Goal: Transaction & Acquisition: Purchase product/service

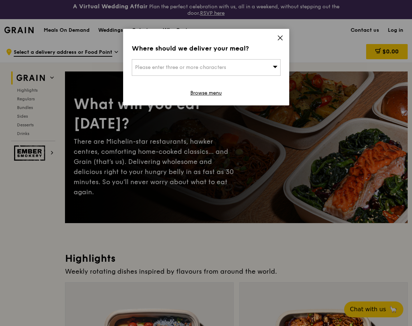
click at [191, 66] on span "Please enter three or more characters" at bounding box center [180, 67] width 91 height 6
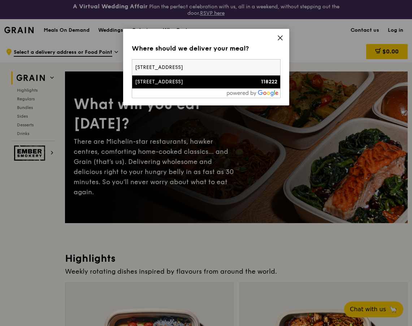
type input "2 SCIENCE PARK DRIVE"
click at [141, 82] on div "2 Science Park Drive" at bounding box center [188, 81] width 107 height 7
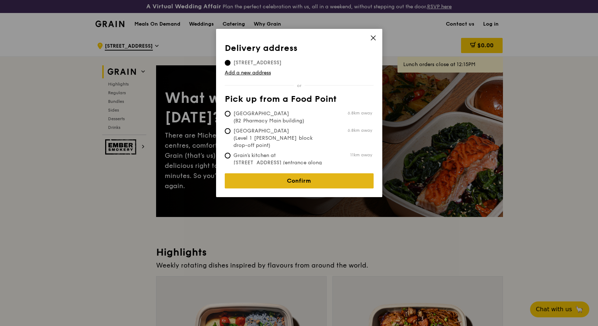
click at [306, 178] on link "Confirm" at bounding box center [299, 180] width 149 height 15
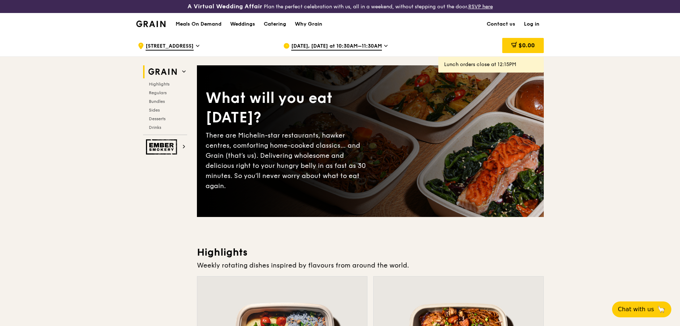
click at [418, 23] on link "Log in" at bounding box center [531, 24] width 24 height 22
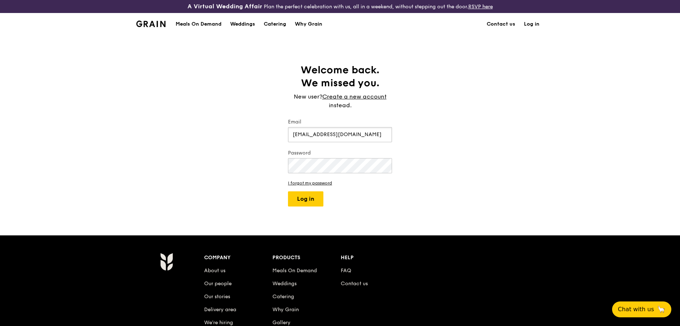
type input "wchong@its.jnj.com"
click at [288, 191] on button "Log in" at bounding box center [305, 198] width 35 height 15
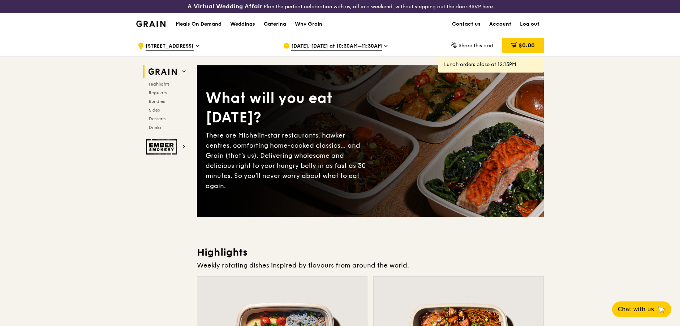
click at [418, 24] on link "Account" at bounding box center [500, 24] width 31 height 22
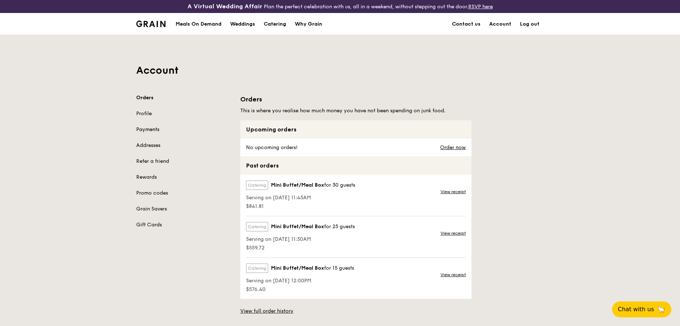
click at [155, 131] on link "Payments" at bounding box center [183, 129] width 95 height 7
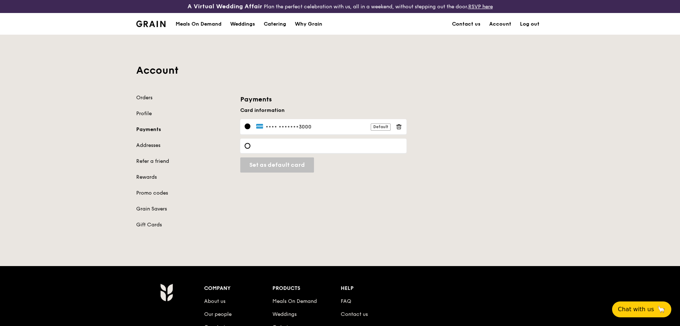
click at [255, 143] on div at bounding box center [323, 146] width 166 height 14
click at [282, 160] on input "Set as default card" at bounding box center [269, 165] width 59 height 15
click at [418, 176] on div "Orders Profile Payments Addresses Refer a friend Rewards Promo codes Grain Save…" at bounding box center [340, 165] width 416 height 143
click at [418, 184] on div "Orders Profile Payments Addresses Refer a friend Rewards Promo codes Grain Save…" at bounding box center [340, 165] width 416 height 143
click at [418, 185] on div "Orders Profile Payments Addresses Refer a friend Rewards Promo codes Grain Save…" at bounding box center [340, 165] width 416 height 143
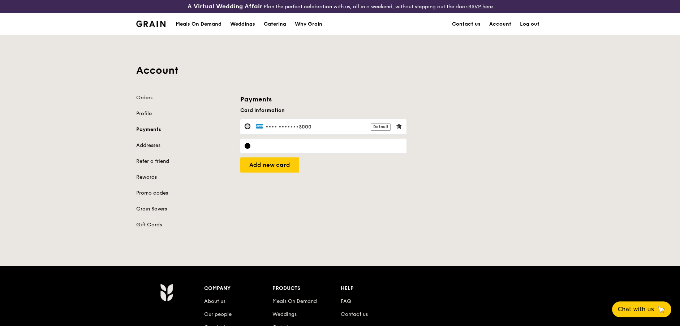
click at [248, 127] on div at bounding box center [248, 127] width 6 height 6
click at [247, 147] on div at bounding box center [248, 146] width 6 height 6
click at [355, 182] on div "Orders Profile Payments Addresses Refer a friend Rewards Promo codes Grain Save…" at bounding box center [340, 165] width 416 height 143
click at [152, 145] on link "Addresses" at bounding box center [183, 145] width 95 height 7
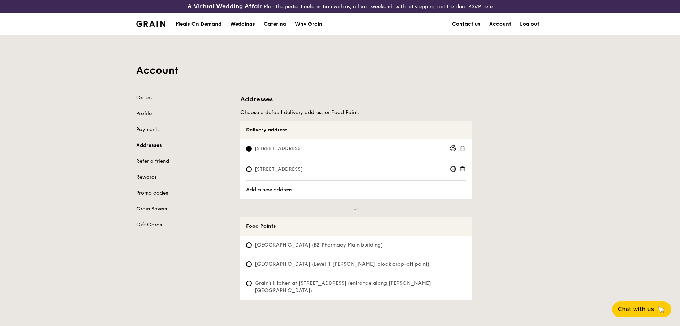
click at [418, 149] on circle at bounding box center [453, 148] width 2 height 2
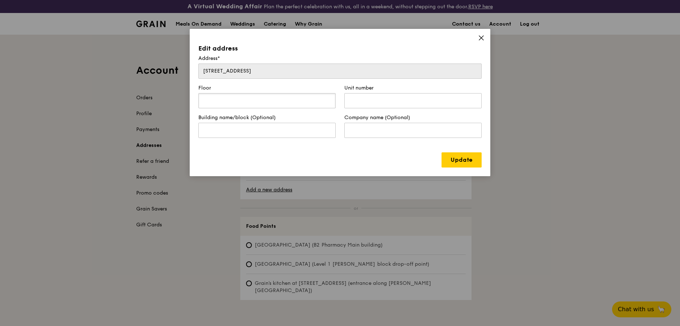
click at [255, 100] on input "text" at bounding box center [266, 100] width 137 height 15
click at [314, 133] on input "text" at bounding box center [266, 130] width 137 height 15
type input "Ascent"
click at [377, 133] on input "text" at bounding box center [412, 130] width 137 height 15
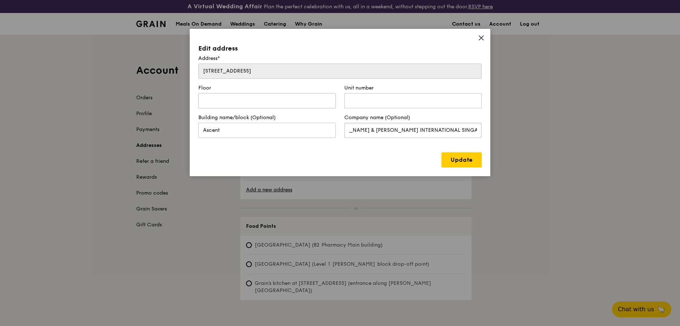
type input "JOHNSON & JOHNSON INTERNATIONAL SINGAPORE PTE LTD"
click at [259, 102] on input "text" at bounding box center [266, 100] width 137 height 15
click at [288, 76] on input "2 Science Park Drive" at bounding box center [339, 71] width 283 height 15
click at [290, 69] on input "2 Science Park Drive" at bounding box center [339, 71] width 283 height 15
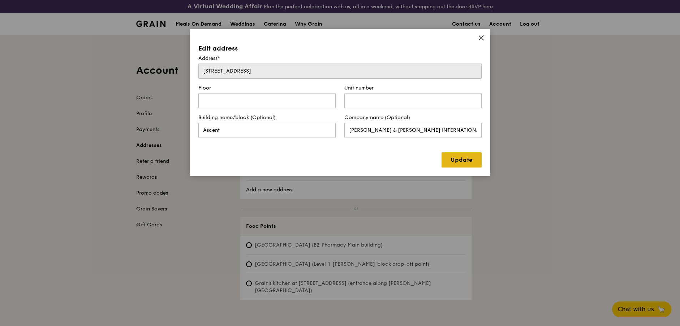
click at [418, 163] on link "Update" at bounding box center [461, 159] width 40 height 15
click at [313, 136] on input "Ascent" at bounding box center [266, 130] width 137 height 15
click at [418, 165] on link "Update" at bounding box center [461, 159] width 40 height 15
type input "07"
click at [372, 100] on input "text" at bounding box center [412, 100] width 137 height 15
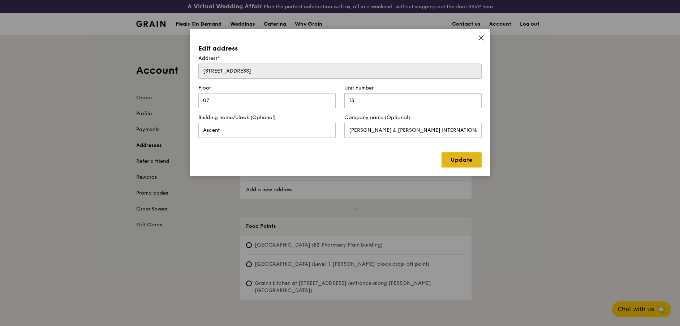
type input "13"
click at [418, 158] on link "Update" at bounding box center [461, 159] width 40 height 15
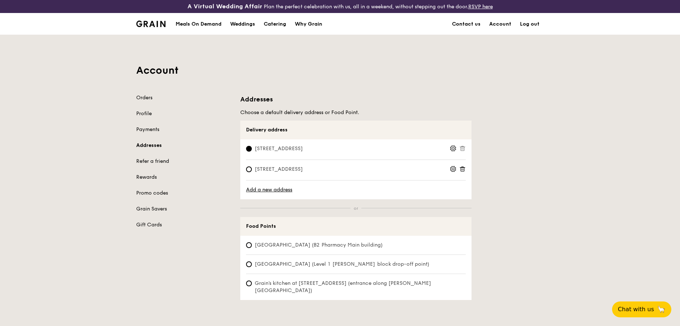
click at [311, 171] on span "2 Science Park Drive, 118222, #07-13" at bounding box center [278, 169] width 65 height 7
click at [252, 171] on input "2 Science Park Drive, 118222, #07-13" at bounding box center [249, 170] width 6 height 6
radio input "true"
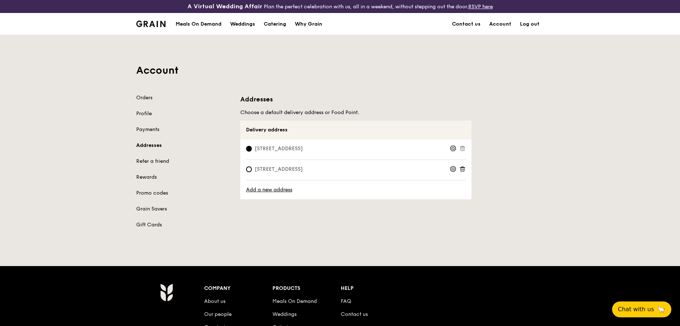
click at [418, 169] on icon at bounding box center [453, 169] width 7 height 7
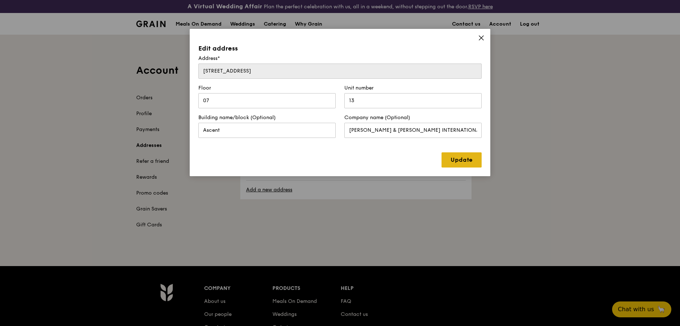
click at [418, 161] on link "Update" at bounding box center [461, 159] width 40 height 15
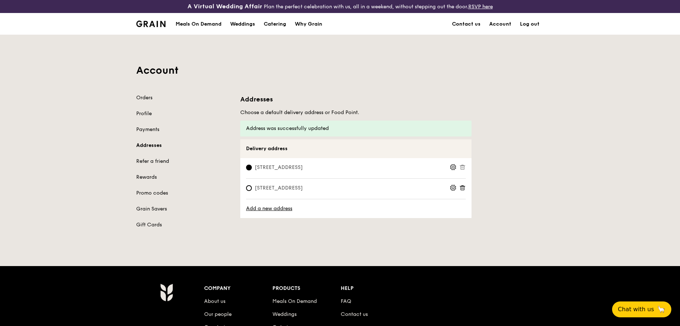
click at [418, 188] on icon at bounding box center [453, 188] width 7 height 7
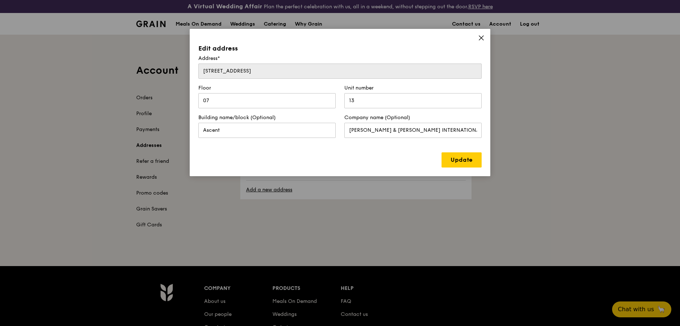
click at [418, 36] on icon at bounding box center [481, 38] width 7 height 7
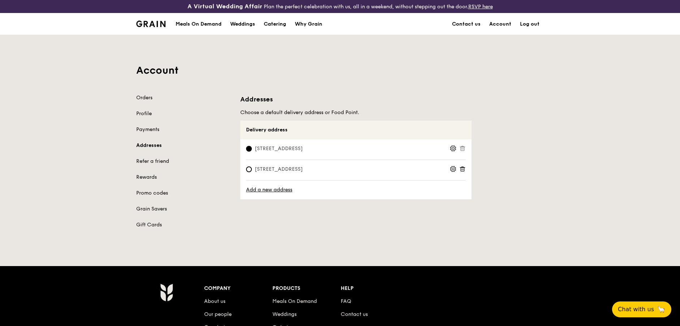
click at [418, 168] on icon at bounding box center [462, 169] width 7 height 7
click at [418, 209] on div "Orders Profile Payments Addresses Refer a friend Rewards Promo codes Grain Save…" at bounding box center [340, 165] width 416 height 143
click at [154, 175] on link "Rewards" at bounding box center [183, 177] width 95 height 7
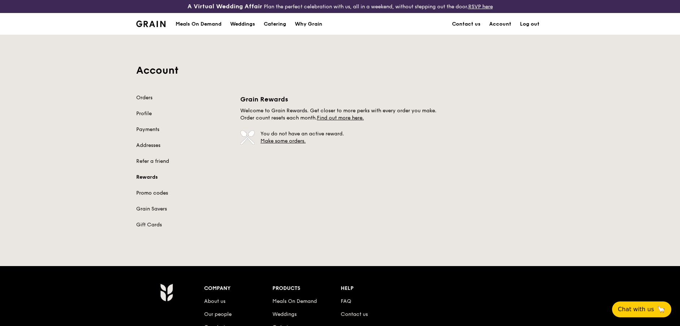
click at [157, 195] on link "Promo codes" at bounding box center [183, 193] width 95 height 7
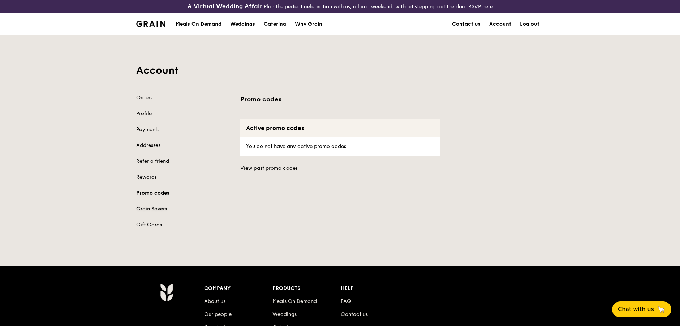
click at [156, 207] on link "Grain Savers" at bounding box center [183, 209] width 95 height 7
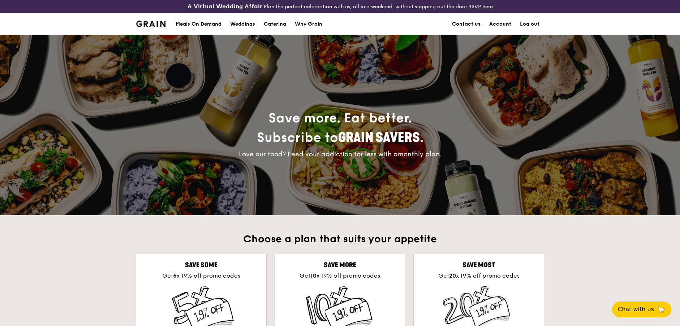
click at [188, 21] on div "Meals On Demand" at bounding box center [199, 24] width 46 height 22
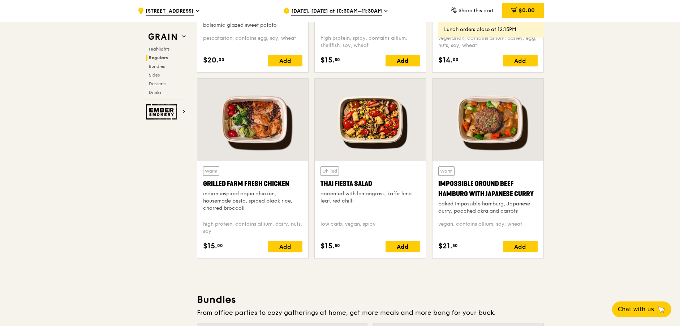
scroll to position [795, 0]
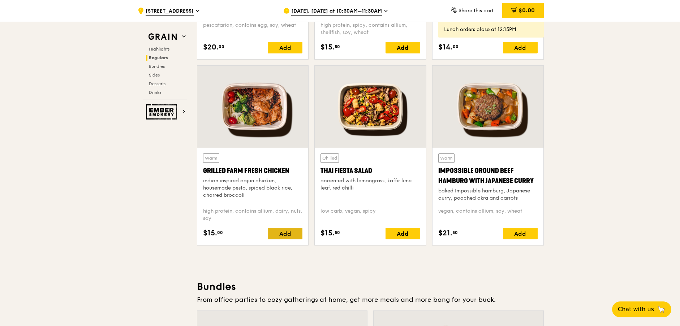
click at [283, 234] on div "Add" at bounding box center [285, 234] width 35 height 12
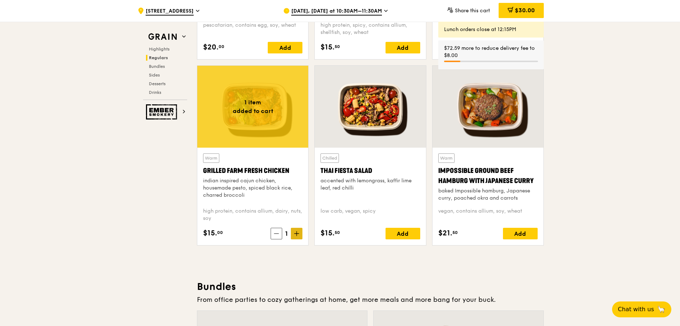
click at [295, 234] on icon at bounding box center [296, 233] width 5 height 5
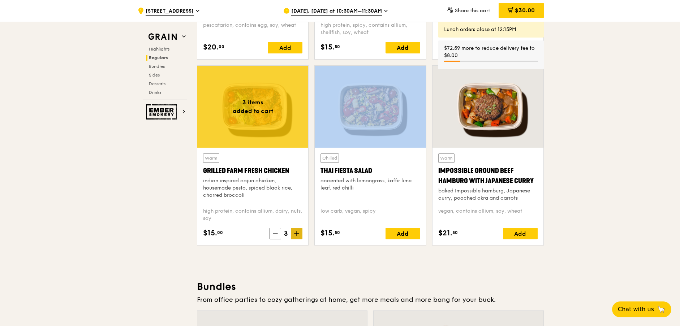
click at [295, 234] on icon at bounding box center [296, 233] width 5 height 5
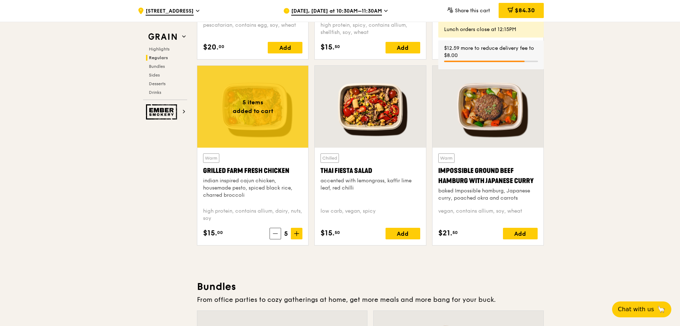
click at [277, 234] on icon at bounding box center [275, 233] width 5 height 5
click at [277, 234] on icon at bounding box center [274, 233] width 5 height 5
click at [277, 234] on icon at bounding box center [275, 233] width 5 height 5
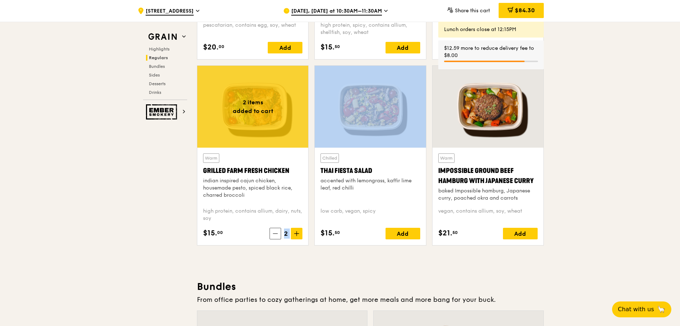
click at [277, 234] on icon at bounding box center [275, 233] width 5 height 5
click at [277, 234] on icon at bounding box center [276, 233] width 5 height 5
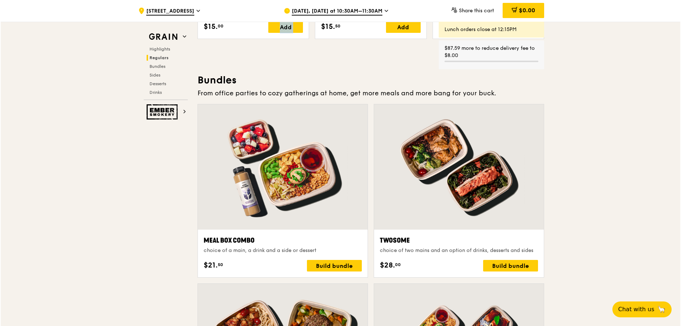
scroll to position [1009, 0]
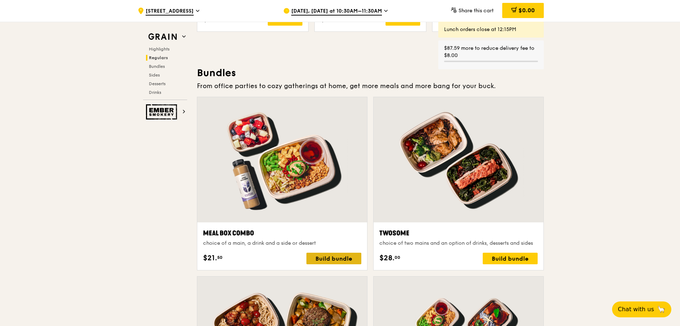
click at [328, 259] on div "Build bundle" at bounding box center [333, 259] width 55 height 12
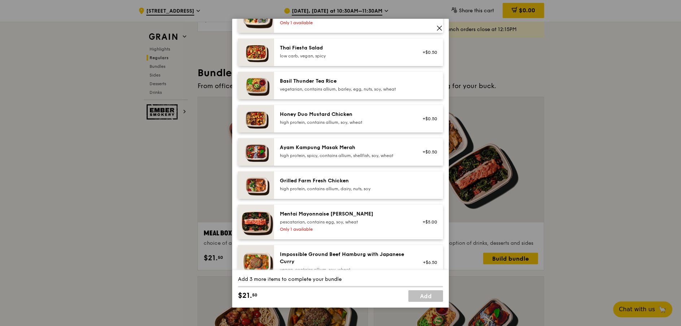
scroll to position [145, 0]
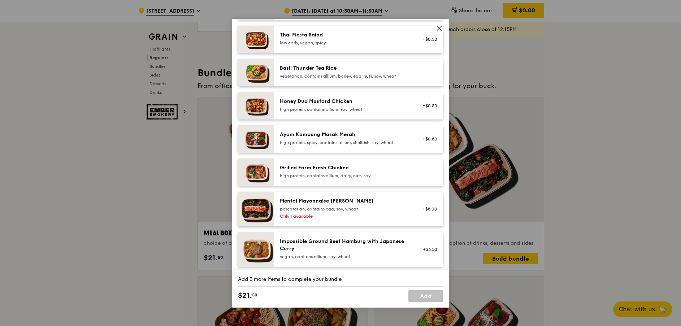
click at [350, 172] on div "Grilled Farm Fresh Chicken" at bounding box center [345, 167] width 130 height 7
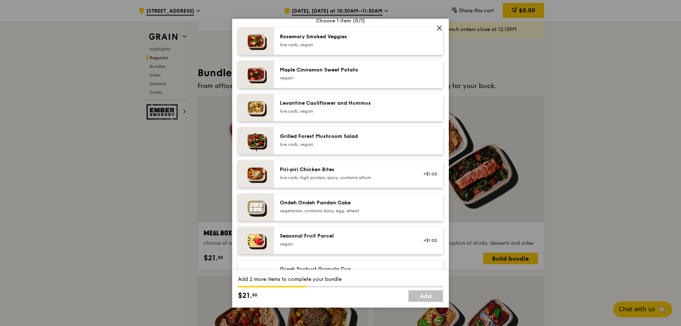
scroll to position [434, 0]
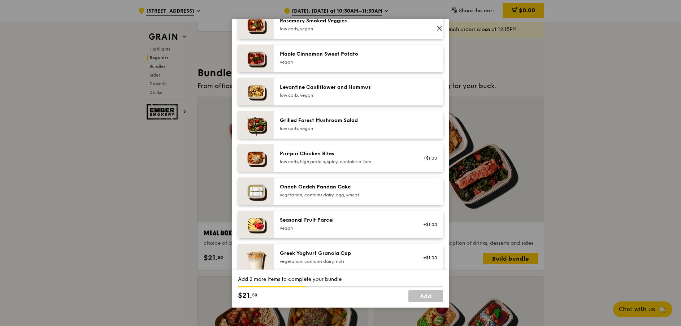
click at [359, 224] on div "Seasonal Fruit Parcel" at bounding box center [345, 220] width 130 height 7
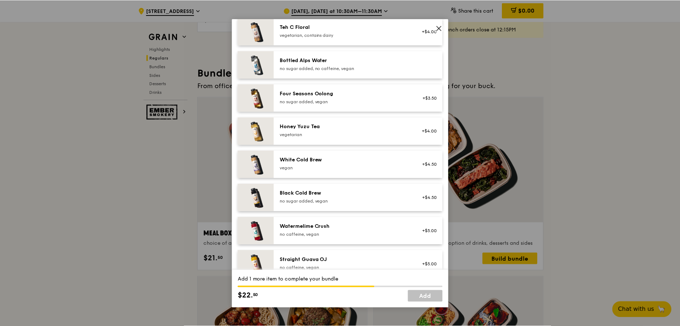
scroll to position [849, 0]
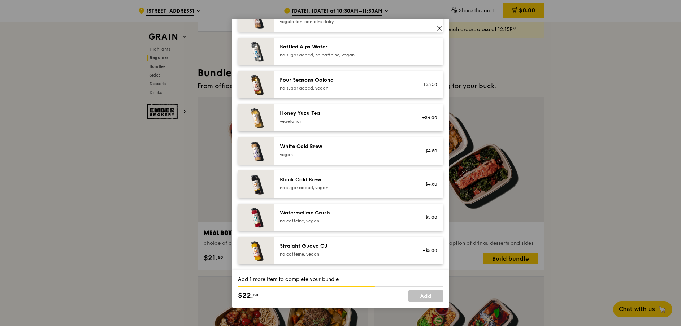
click at [352, 253] on div "no caffeine, vegan" at bounding box center [345, 254] width 130 height 6
click at [418, 300] on link "Add" at bounding box center [426, 296] width 35 height 12
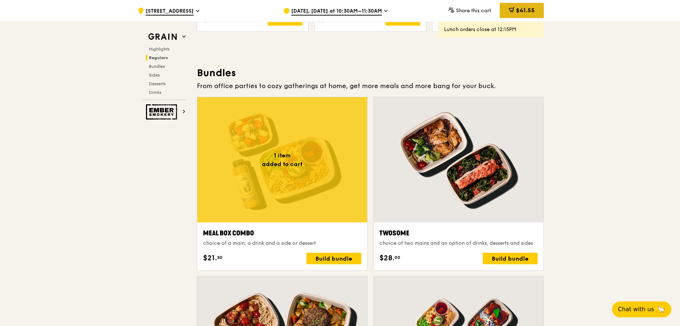
click at [418, 14] on div "$41.55" at bounding box center [522, 10] width 44 height 15
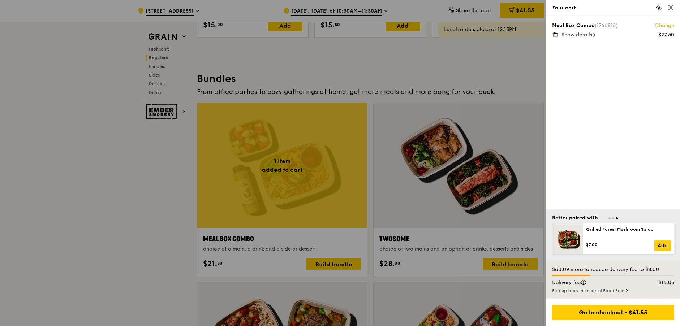
scroll to position [1000, 0]
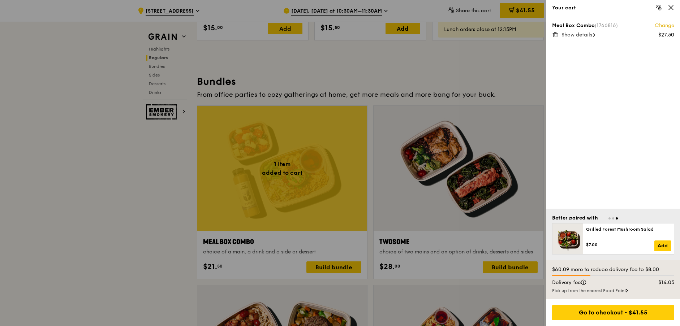
click at [418, 35] on icon at bounding box center [555, 34] width 7 height 7
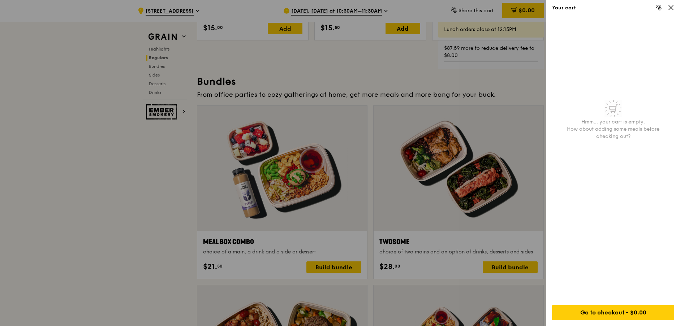
click at [418, 66] on div at bounding box center [340, 163] width 680 height 326
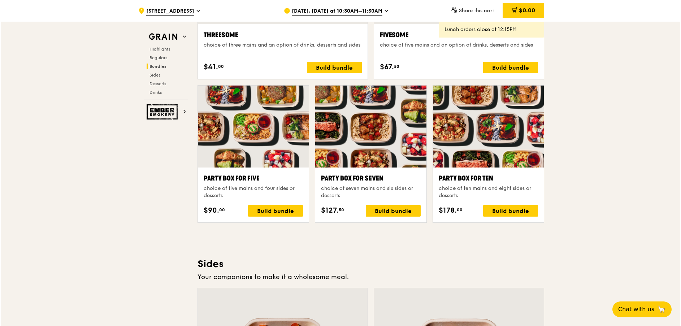
scroll to position [1433, 0]
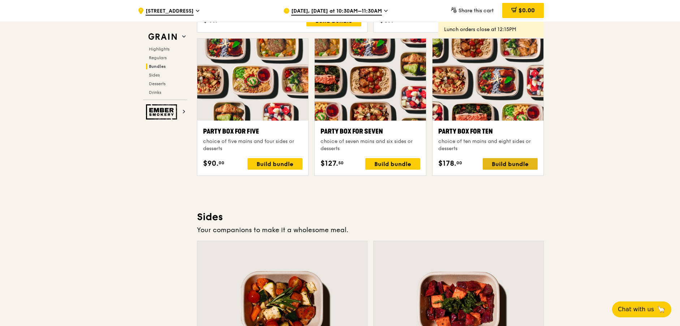
click at [418, 162] on div "Build bundle" at bounding box center [510, 164] width 55 height 12
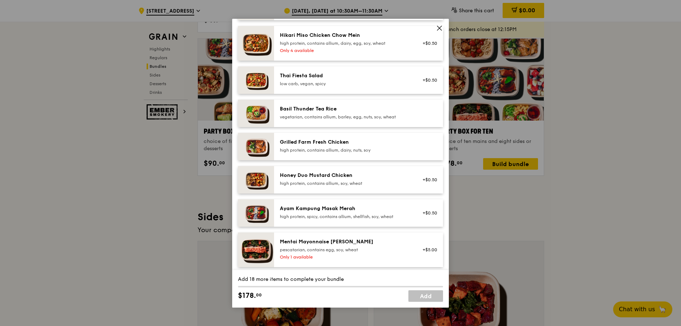
scroll to position [108, 0]
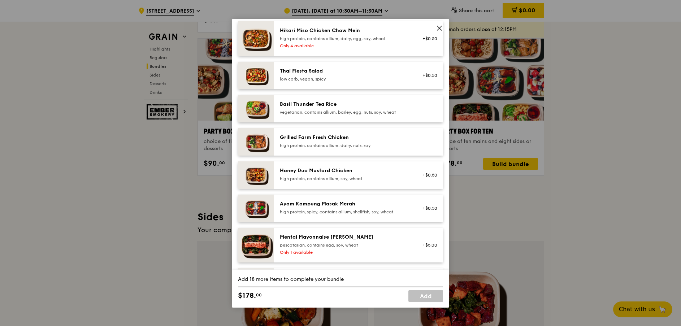
click at [354, 141] on div "Grilled Farm Fresh Chicken" at bounding box center [345, 137] width 130 height 7
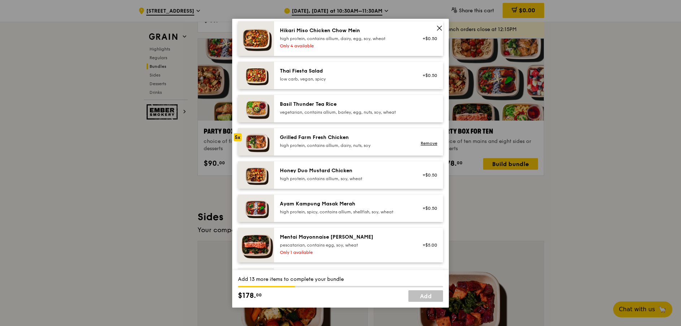
click at [354, 141] on div "Grilled Farm Fresh Chicken" at bounding box center [345, 137] width 130 height 7
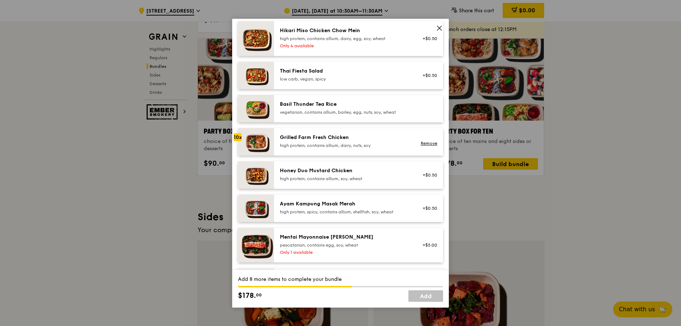
click at [354, 141] on div "Grilled Farm Fresh Chicken" at bounding box center [345, 137] width 130 height 7
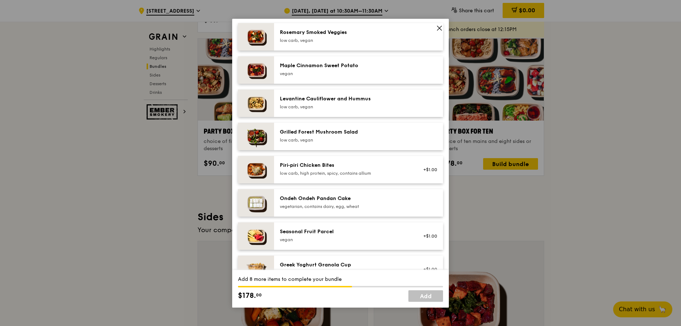
scroll to position [434, 0]
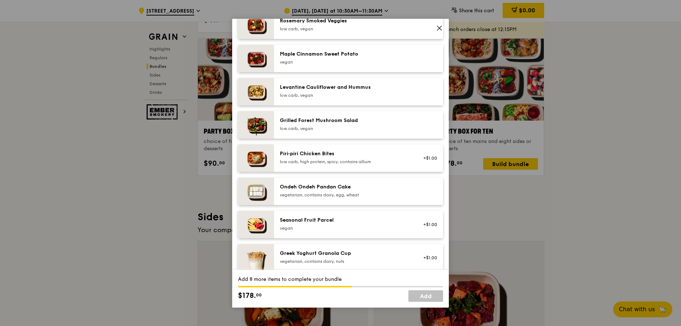
click at [342, 231] on div "vegan" at bounding box center [345, 228] width 130 height 6
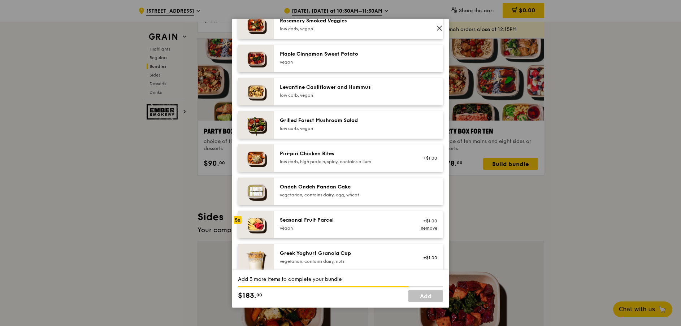
click at [342, 231] on div "vegan" at bounding box center [345, 228] width 130 height 6
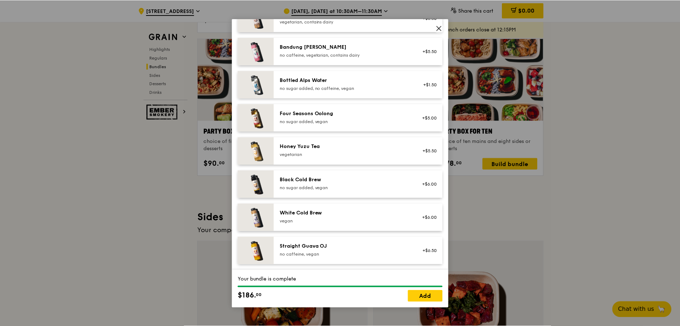
scroll to position [849, 0]
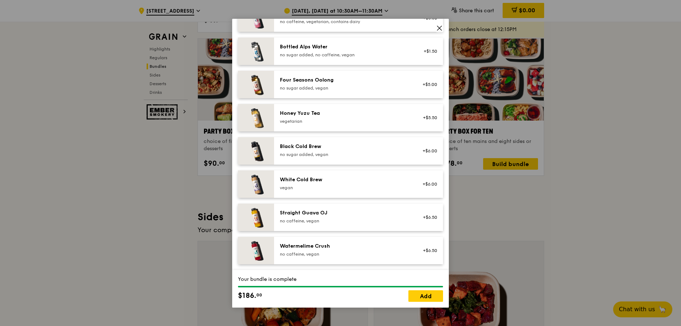
click at [361, 211] on div "Straight Guava OJ" at bounding box center [345, 213] width 130 height 7
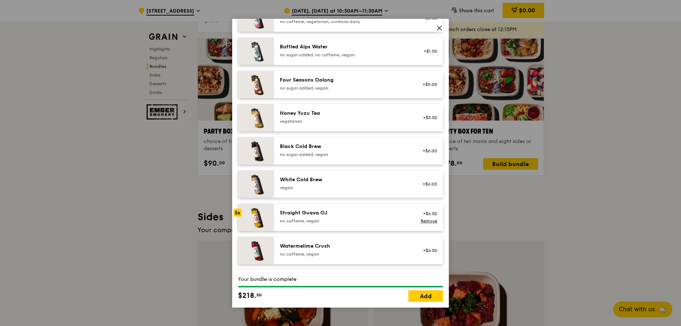
click at [361, 211] on div "Straight Guava OJ" at bounding box center [345, 213] width 130 height 7
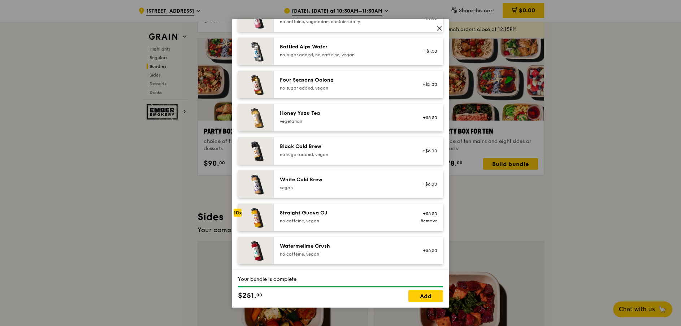
click at [361, 211] on div "Straight Guava OJ" at bounding box center [345, 213] width 130 height 7
click at [418, 299] on link "Add" at bounding box center [426, 296] width 35 height 12
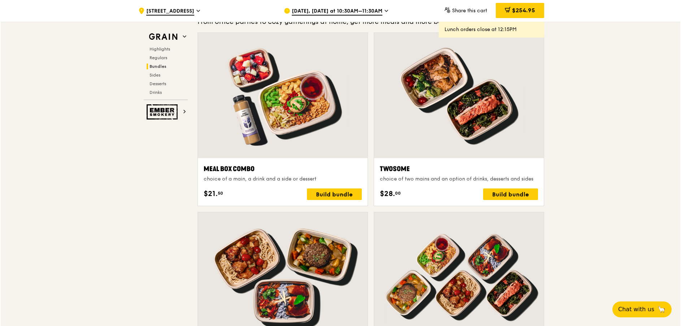
scroll to position [1072, 0]
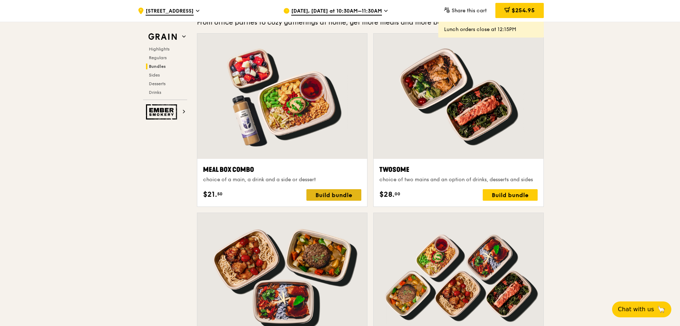
click at [335, 199] on div "Build bundle" at bounding box center [333, 195] width 55 height 12
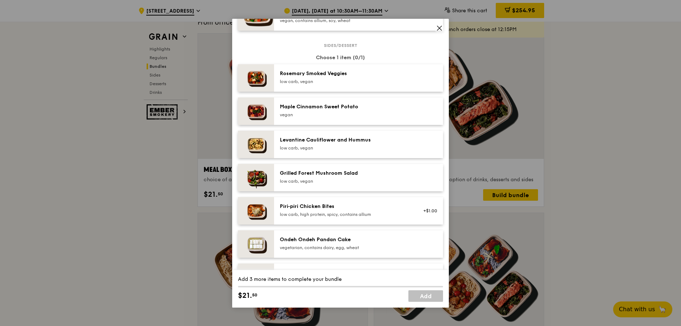
scroll to position [361, 0]
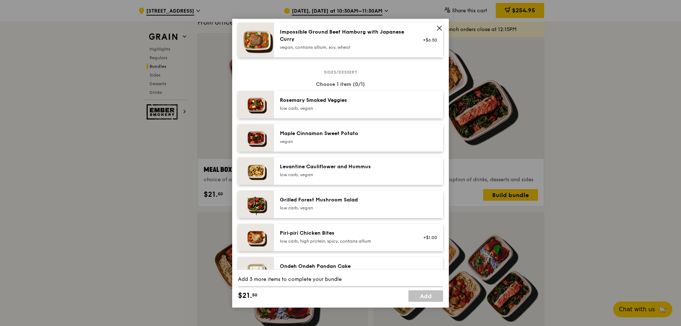
click at [418, 28] on icon at bounding box center [439, 28] width 4 height 4
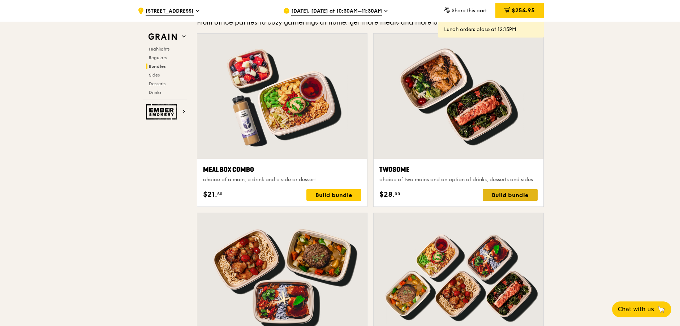
click at [418, 197] on div "Build bundle" at bounding box center [510, 195] width 55 height 12
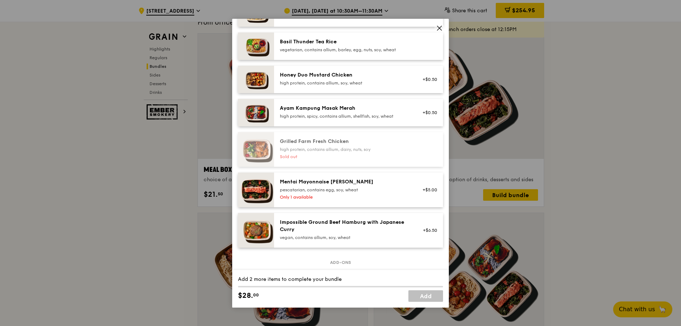
scroll to position [217, 0]
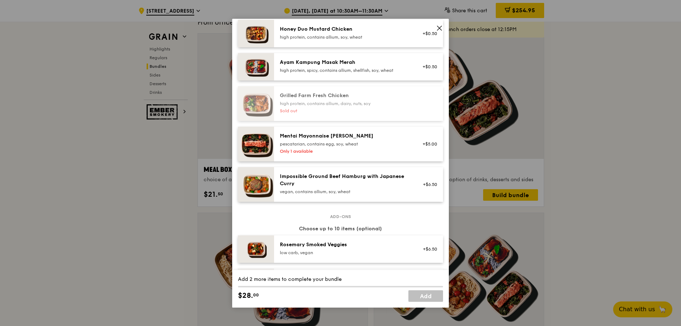
click at [418, 29] on icon at bounding box center [439, 28] width 4 height 4
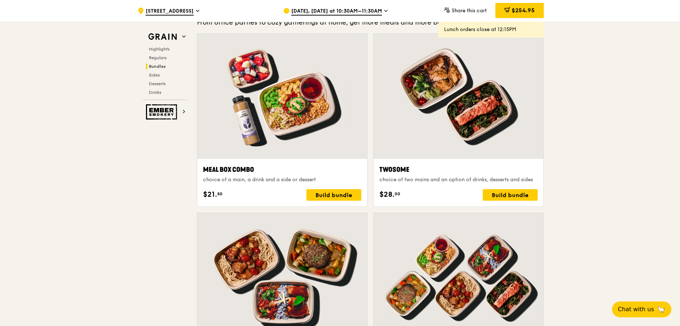
click at [330, 197] on div "Build bundle" at bounding box center [333, 195] width 55 height 12
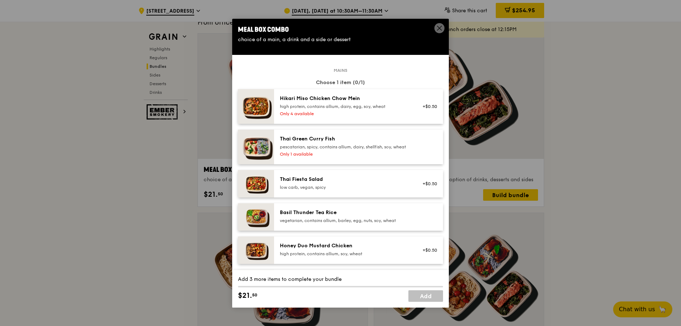
click at [345, 104] on div "high protein, contains allium, dairy, egg, soy, wheat" at bounding box center [345, 107] width 130 height 6
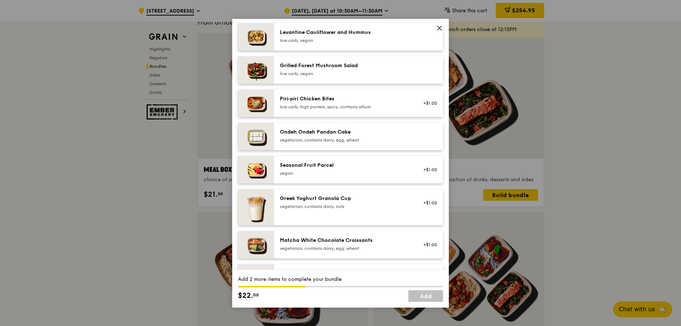
scroll to position [506, 0]
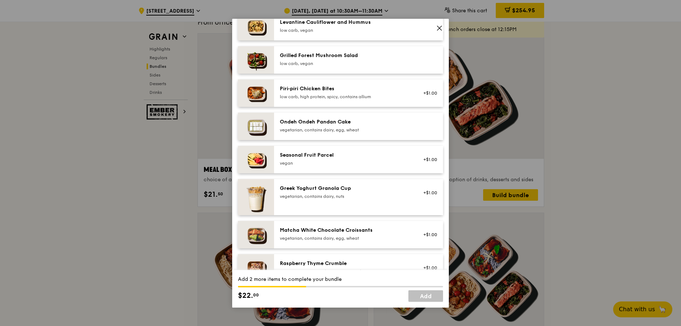
click at [336, 165] on div "Seasonal Fruit Parcel vegan" at bounding box center [345, 159] width 130 height 14
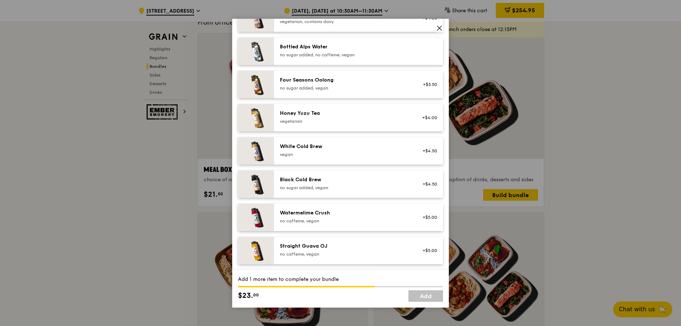
scroll to position [856, 0]
click at [345, 248] on div "Straight Guava OJ" at bounding box center [345, 246] width 130 height 7
click at [418, 298] on link "Add" at bounding box center [426, 296] width 35 height 12
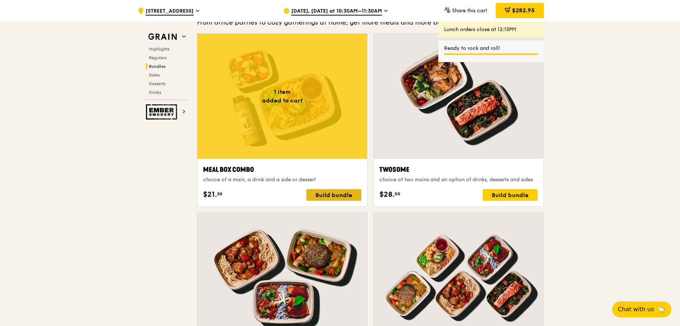
click at [338, 194] on div "Build bundle" at bounding box center [333, 195] width 55 height 12
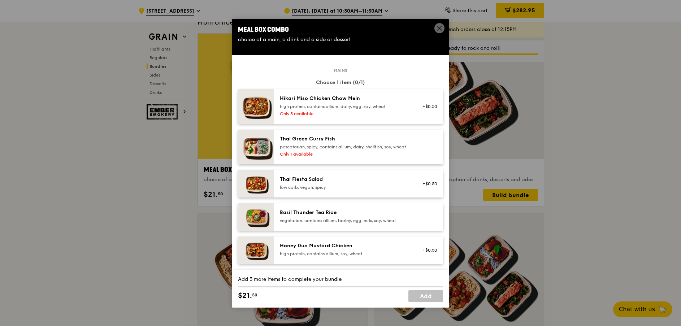
click at [345, 118] on div "Hikari Miso Chicken Chow Mein high protein, contains allium, dairy, egg, soy, w…" at bounding box center [358, 106] width 169 height 35
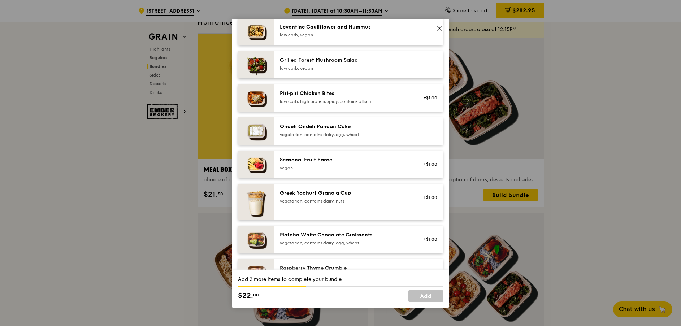
scroll to position [506, 0]
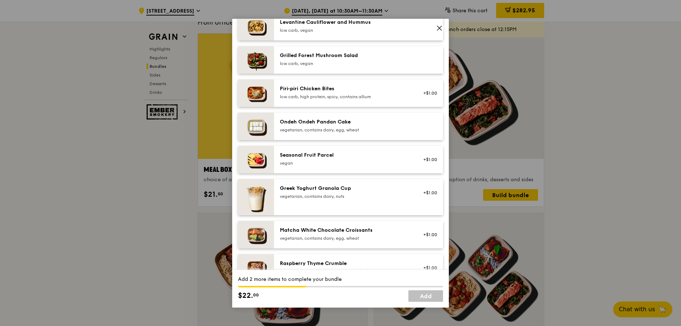
click at [358, 166] on div "vegan" at bounding box center [345, 163] width 130 height 6
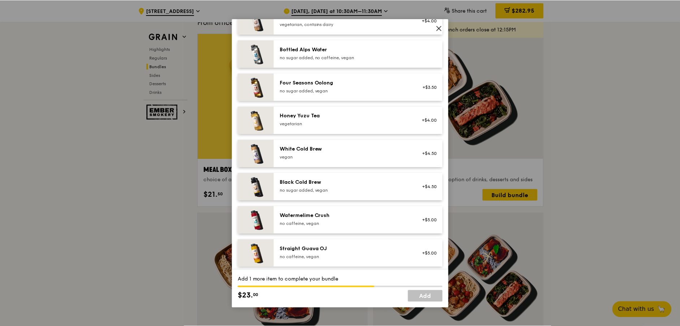
scroll to position [856, 0]
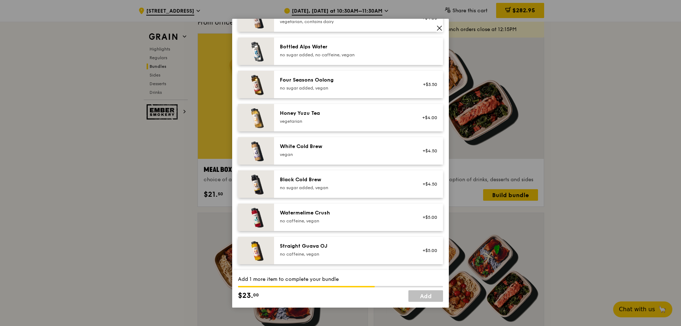
click at [368, 259] on div "Straight Guava OJ no caffeine, vegan +$5.00" at bounding box center [358, 250] width 169 height 27
click at [418, 298] on link "Add" at bounding box center [426, 296] width 35 height 12
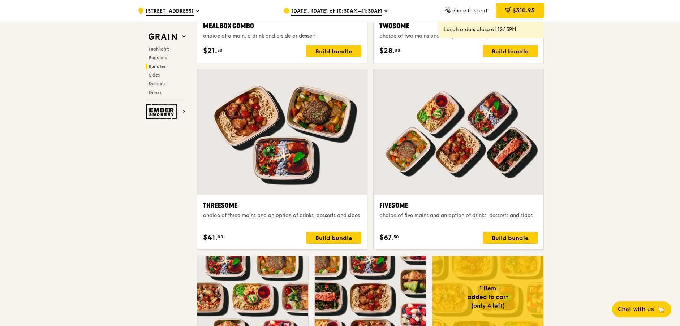
scroll to position [1217, 0]
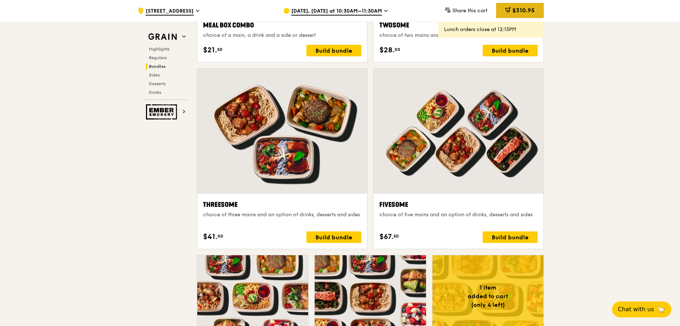
click at [418, 11] on div "$310.95" at bounding box center [520, 10] width 48 height 15
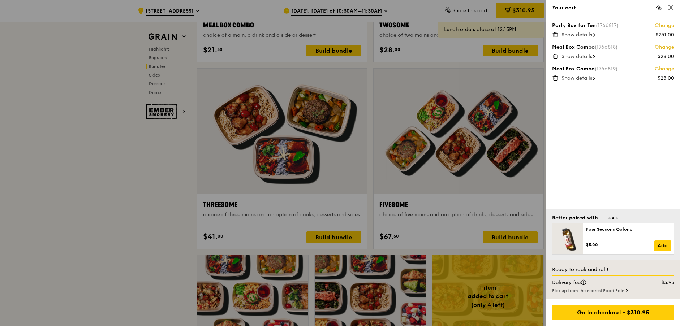
click at [418, 80] on span "Show details" at bounding box center [576, 78] width 31 height 6
click at [418, 56] on span "Show details" at bounding box center [576, 56] width 31 height 6
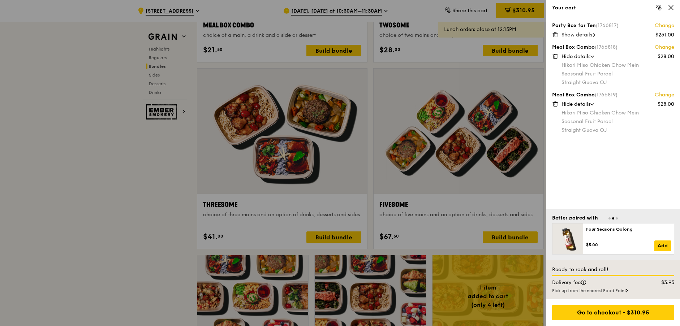
click at [418, 35] on span "Show details" at bounding box center [576, 35] width 31 height 6
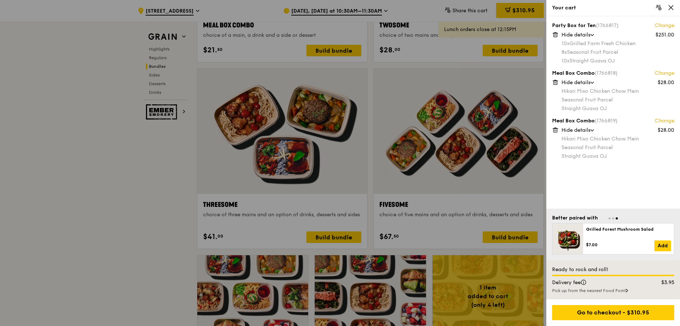
click at [137, 222] on div at bounding box center [340, 163] width 680 height 326
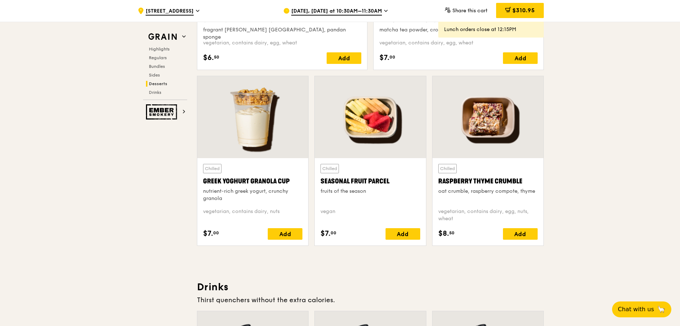
scroll to position [2257, 0]
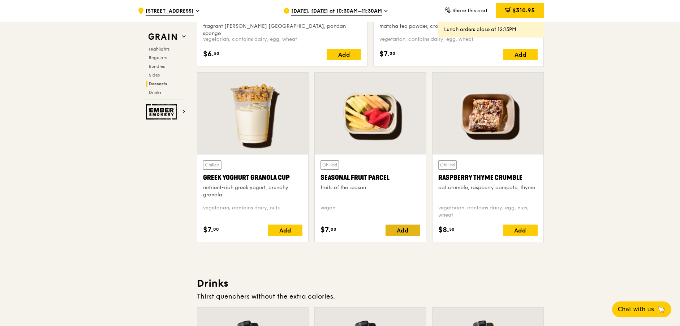
click at [406, 228] on div "Add" at bounding box center [402, 231] width 35 height 12
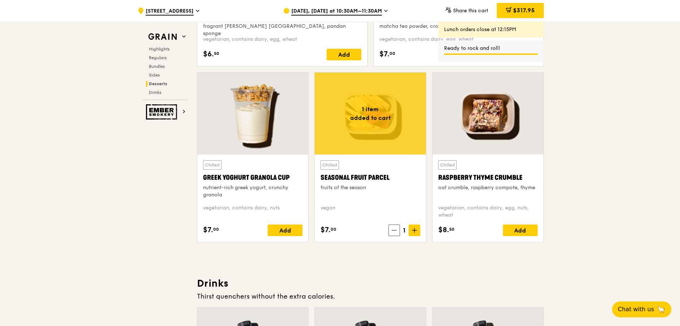
click at [416, 230] on icon at bounding box center [414, 230] width 4 height 0
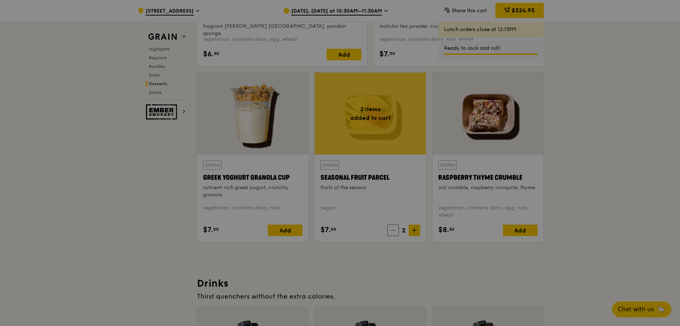
type input "2"
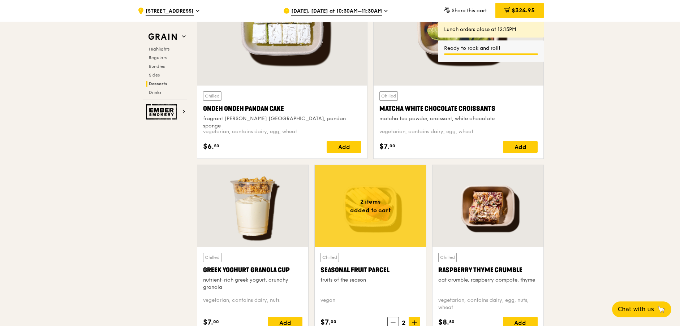
scroll to position [2040, 0]
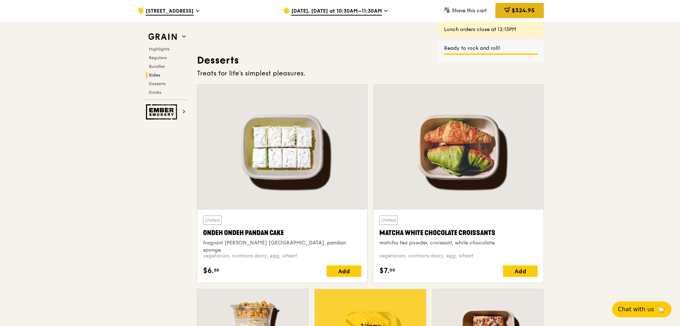
click at [418, 13] on span "$324.95" at bounding box center [523, 10] width 23 height 7
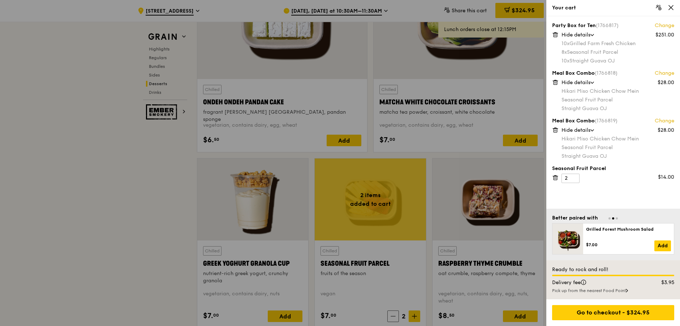
scroll to position [2214, 0]
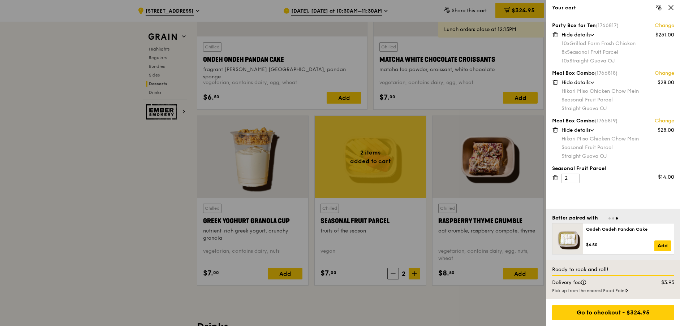
click at [418, 204] on div "Party Box for Ten (1766817) Change $251.00 Hide details 10x Grilled Farm Fresh …" at bounding box center [613, 112] width 134 height 193
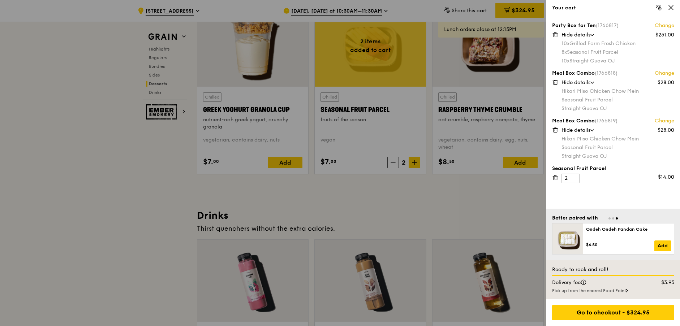
scroll to position [2394, 0]
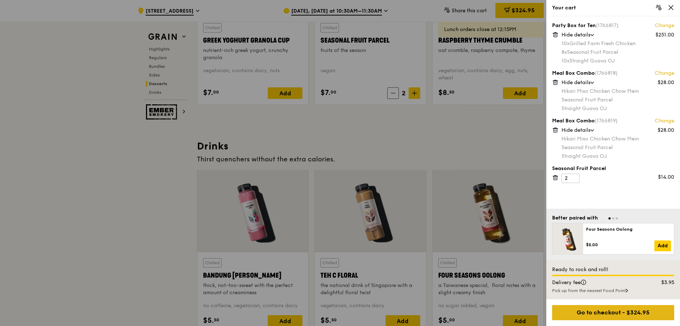
click at [418, 316] on div "Go to checkout - $324.95" at bounding box center [613, 312] width 122 height 15
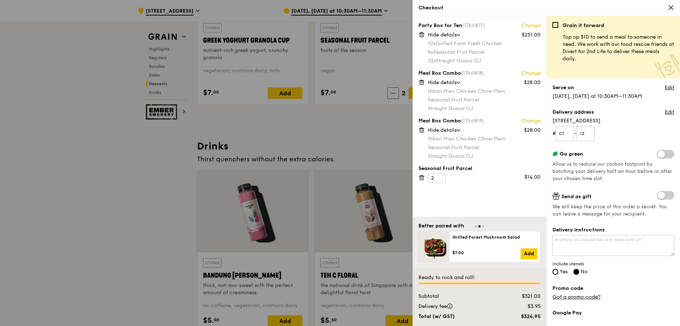
click at [418, 158] on span at bounding box center [665, 154] width 17 height 9
click at [418, 155] on input "checkbox" at bounding box center [658, 155] width 0 height 0
click at [418, 155] on span at bounding box center [665, 154] width 17 height 9
click at [418, 155] on input "checkbox" at bounding box center [658, 155] width 0 height 0
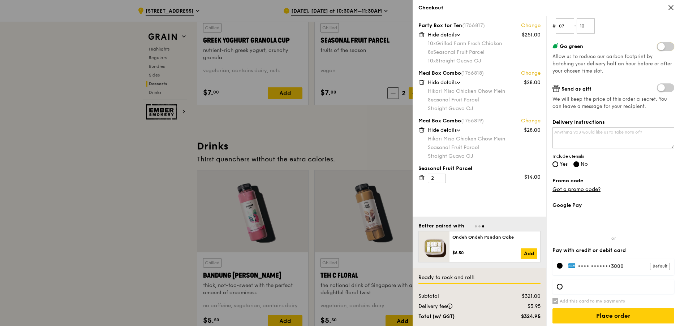
scroll to position [108, 0]
click at [418, 137] on textarea "Delivery instructions" at bounding box center [613, 137] width 122 height 21
click at [418, 131] on textarea "Delivery instructions" at bounding box center [613, 137] width 122 height 21
paste textarea "Please obtain QR code at Level 1 fire command center / self help kiosk to get a…"
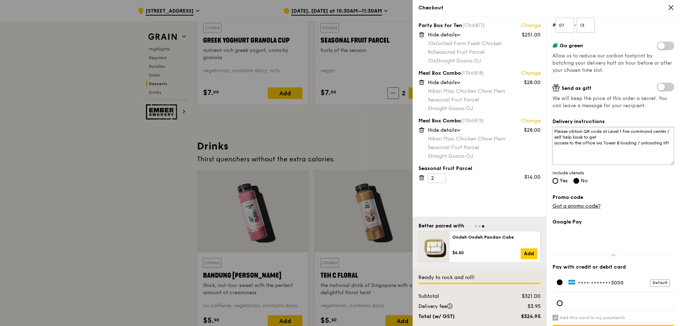
scroll to position [0, 0]
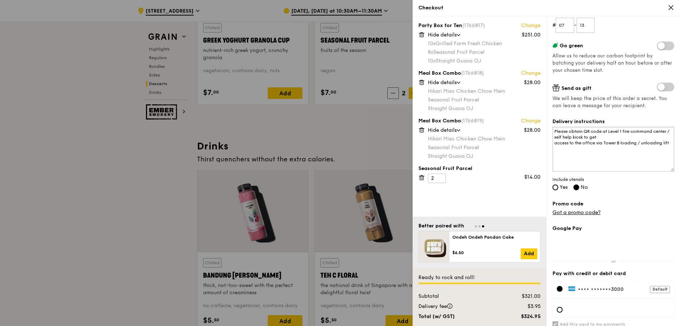
drag, startPoint x: 665, startPoint y: 147, endPoint x: 663, endPoint y: 171, distance: 24.0
click at [418, 171] on textarea "Please obtain QR code at Level 1 fire command center / self help kiosk to get a…" at bounding box center [613, 149] width 122 height 45
click at [418, 150] on textarea "Please obtain QR code at Level 1 fire command center / self help kiosk to get a…" at bounding box center [613, 149] width 122 height 45
click at [418, 200] on label "Promo code" at bounding box center [613, 203] width 122 height 7
click at [418, 139] on textarea "Please obtain QR code at Level 1 fire command center / self help kiosk to get a…" at bounding box center [613, 149] width 122 height 45
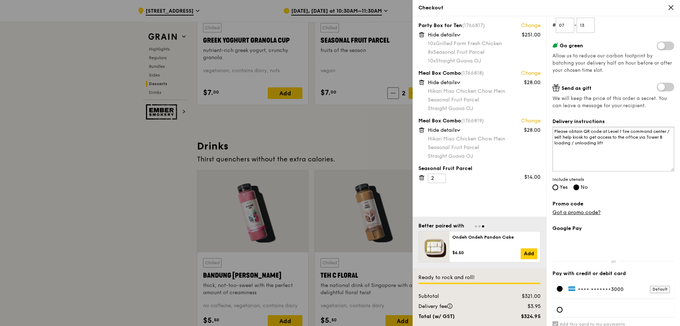
click at [418, 157] on textarea "Please obtain QR code at Level 1 fire command center / self help kiosk to get a…" at bounding box center [613, 149] width 122 height 45
type textarea "Please obtain QR code at Level 1 fire command center / self help kiosk to get a…"
click at [418, 188] on input "Yes" at bounding box center [555, 188] width 6 height 6
radio input "true"
radio input "false"
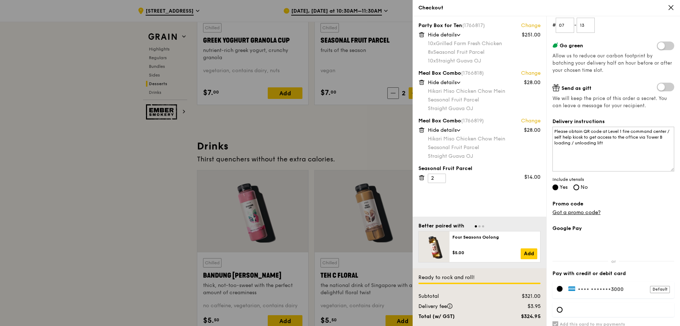
click at [418, 189] on div "Delivery instructions Please obtain QR code at Level 1 fire command center / se…" at bounding box center [613, 155] width 122 height 74
click at [418, 311] on div at bounding box center [560, 310] width 6 height 6
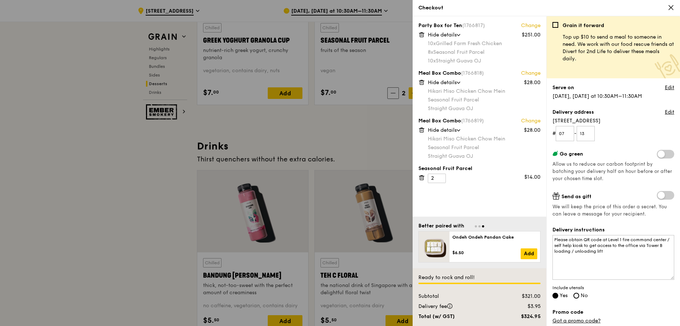
click at [418, 290] on span "Include utensils" at bounding box center [613, 288] width 122 height 6
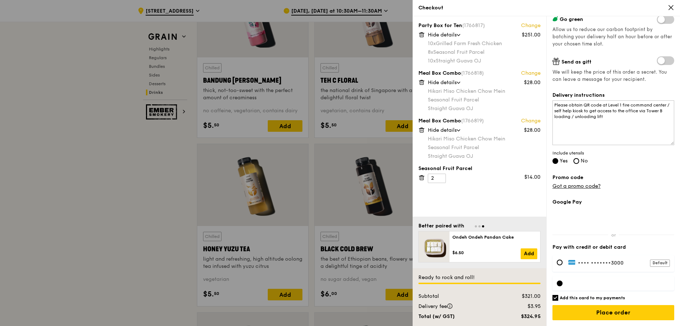
scroll to position [2611, 0]
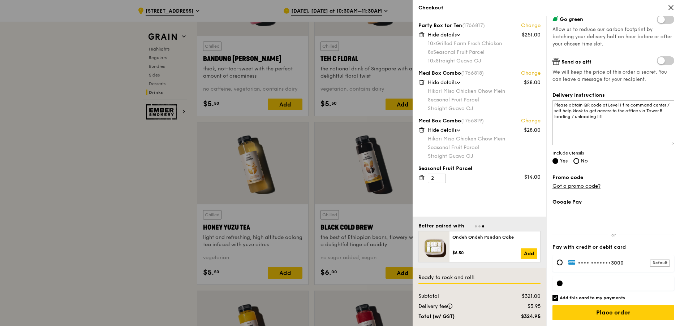
click at [418, 238] on div "Google Pay Pay with credit or debit card •••• •••••• •3000 Default Add this car…" at bounding box center [613, 263] width 122 height 128
click at [418, 314] on input "Place order" at bounding box center [613, 312] width 122 height 15
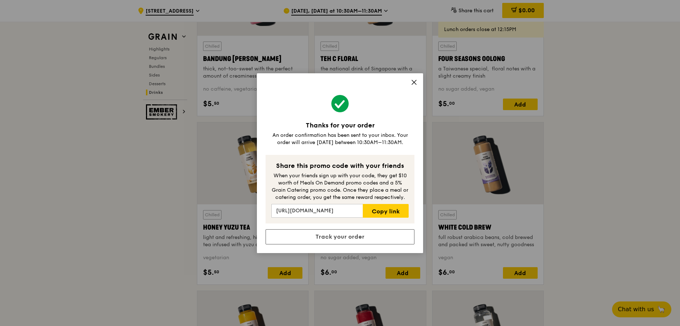
click at [418, 158] on div "Thanks for your order An order confirmation has been sent to your inbox. Your o…" at bounding box center [340, 163] width 680 height 326
click at [326, 239] on link "Track your order" at bounding box center [340, 236] width 149 height 15
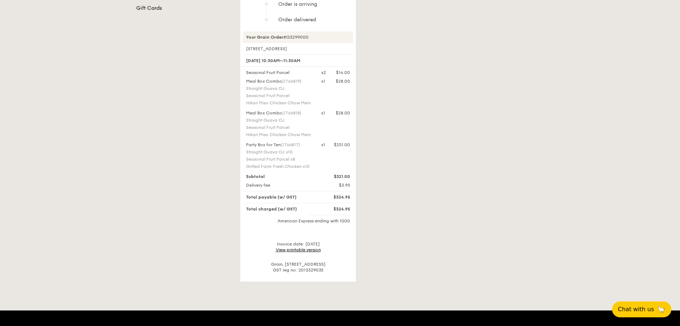
scroll to position [181, 0]
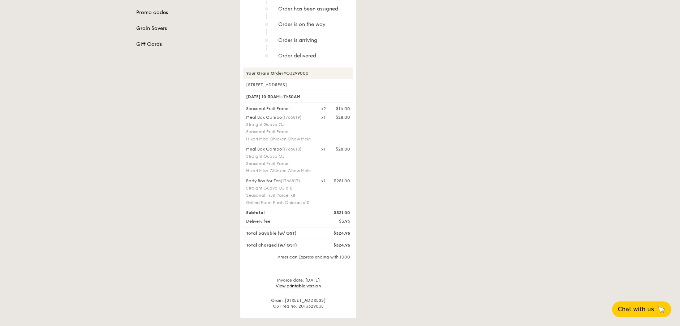
click at [285, 286] on link "View printable version" at bounding box center [298, 286] width 45 height 5
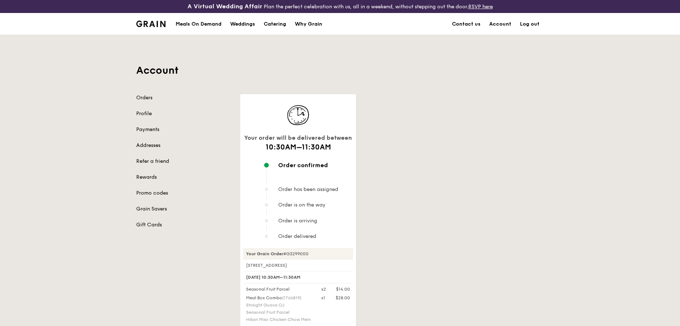
click at [423, 183] on div "Your order will be delivered between 10:30AM–11:30AM Order confirmed Order has …" at bounding box center [392, 296] width 312 height 404
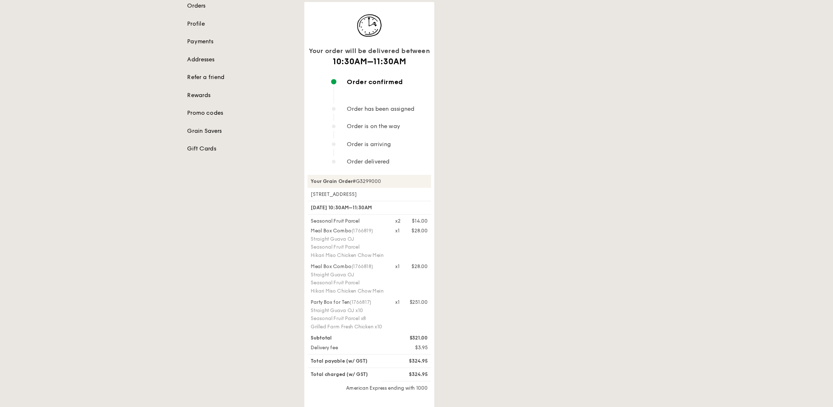
scroll to position [92, 0]
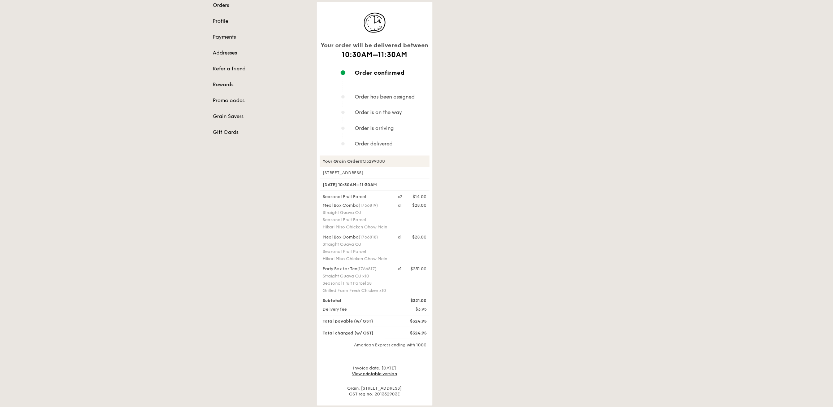
drag, startPoint x: 612, startPoint y: 0, endPoint x: 595, endPoint y: 243, distance: 243.7
click at [595, 243] on div "Your order will be delivered between 10:30AM–11:30AM Order confirmed Order has …" at bounding box center [468, 204] width 312 height 404
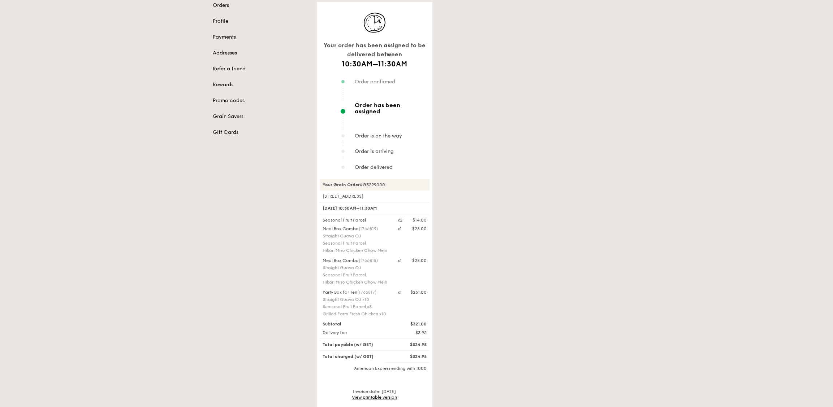
click at [558, 191] on div "Your order has been assigned to be delivered between 10:30AM–11:30AM Order conf…" at bounding box center [468, 216] width 312 height 428
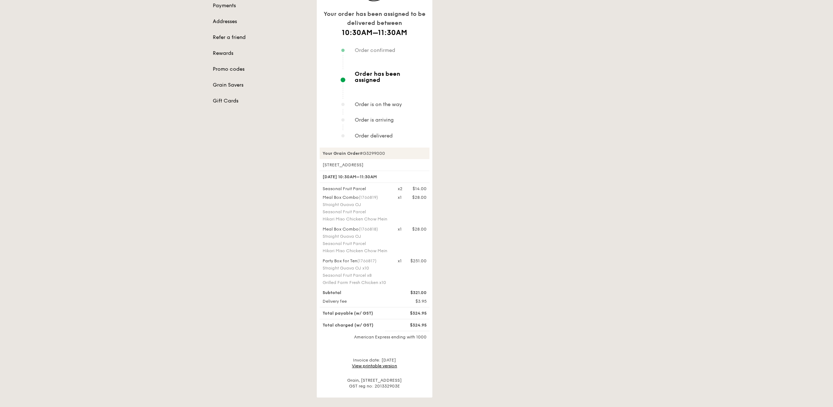
scroll to position [138, 0]
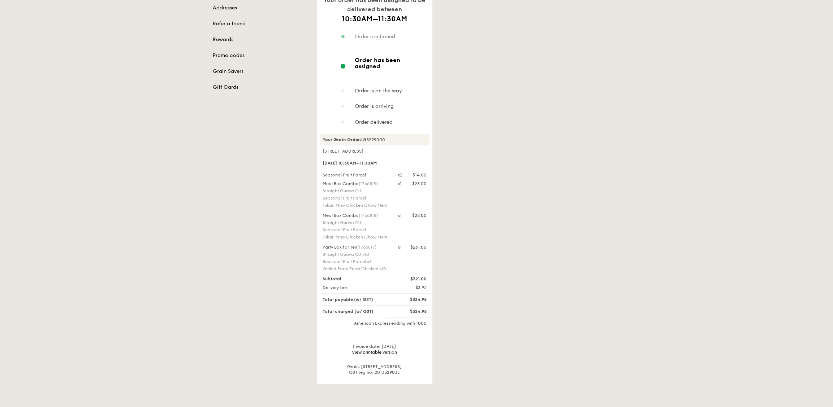
click at [547, 241] on div "Your order has been assigned to be delivered between 10:30AM–11:30AM Order conf…" at bounding box center [468, 171] width 312 height 428
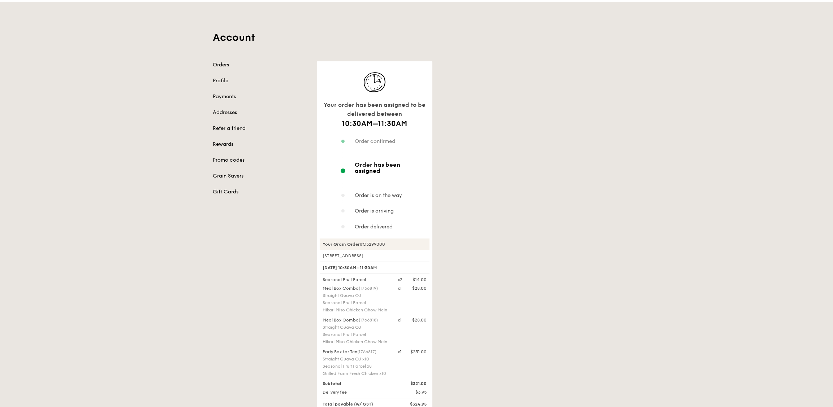
scroll to position [2, 0]
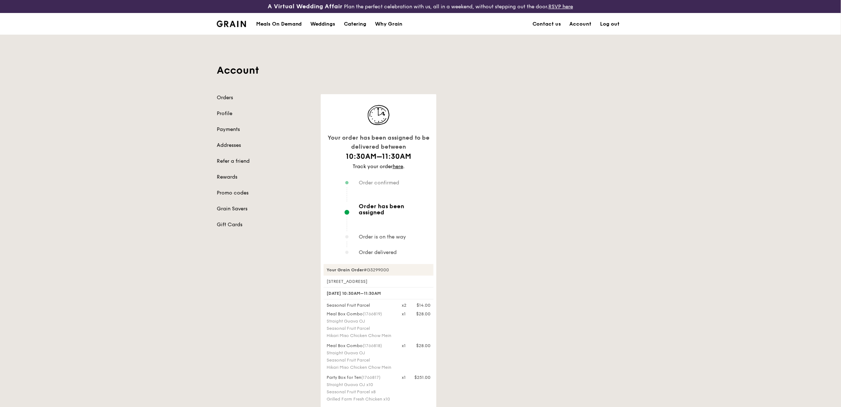
click at [474, 228] on div "Your order has been assigned to be delivered between 10:30AM–11:30AM Track your…" at bounding box center [472, 304] width 312 height 420
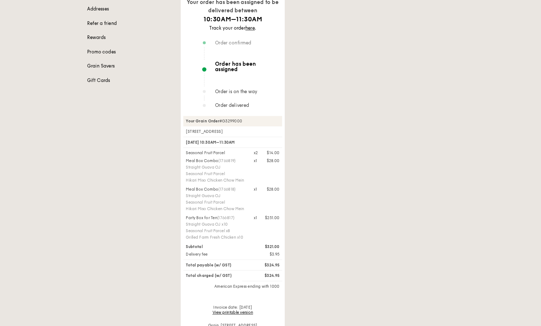
scroll to position [136, 0]
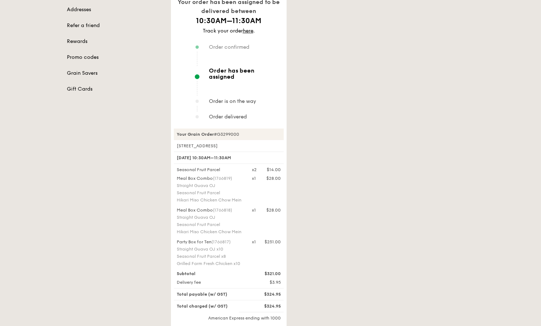
drag, startPoint x: 608, startPoint y: 0, endPoint x: 331, endPoint y: 239, distance: 366.0
click at [331, 239] on div "Your order has been assigned to be delivered between 10:30AM–11:30AM Track your…" at bounding box center [323, 168] width 312 height 420
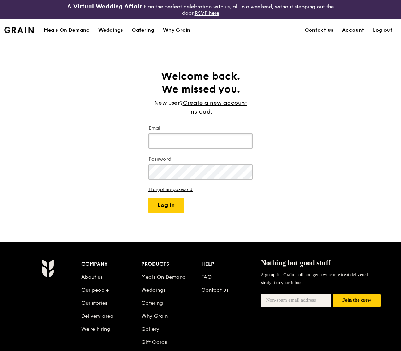
click at [186, 145] on input "Email" at bounding box center [200, 140] width 104 height 15
type input "wchong@its.jnj.com"
click at [148, 198] on button "Log in" at bounding box center [165, 205] width 35 height 15
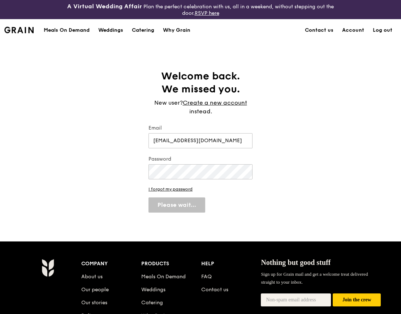
click at [157, 314] on link "Why Grain" at bounding box center [154, 316] width 26 height 6
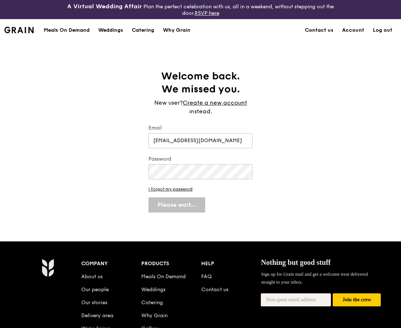
click at [242, 215] on div "A Virtual Wedding Affair Plan the perfect celebration with us, all in a weekend…" at bounding box center [200, 228] width 401 height 456
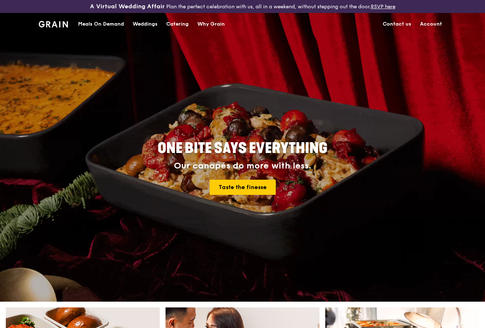
click at [401, 25] on link "Account" at bounding box center [430, 24] width 31 height 22
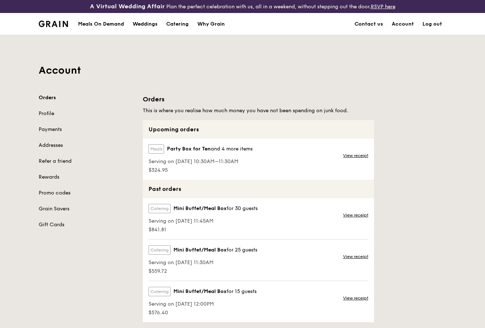
click at [401, 199] on div "Orders This is where you realise how much money you have not been spending on j…" at bounding box center [294, 216] width 312 height 244
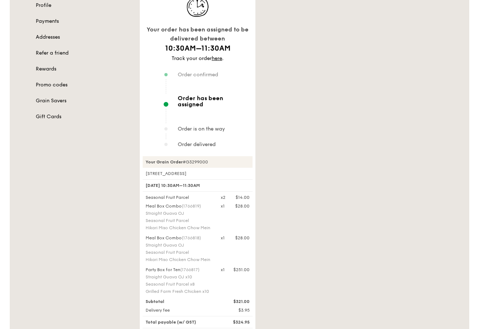
scroll to position [102, 0]
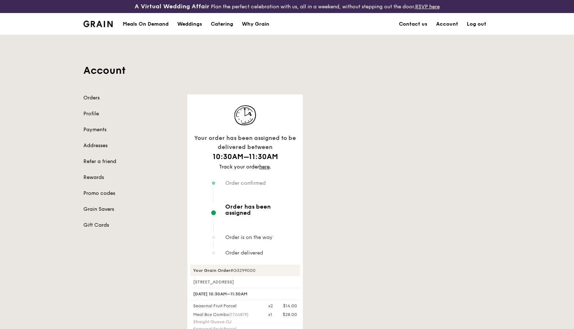
click at [10, 200] on div "Account Orders Profile Payments Addresses Refer a friend Rewards Promo codes Gr…" at bounding box center [287, 275] width 574 height 480
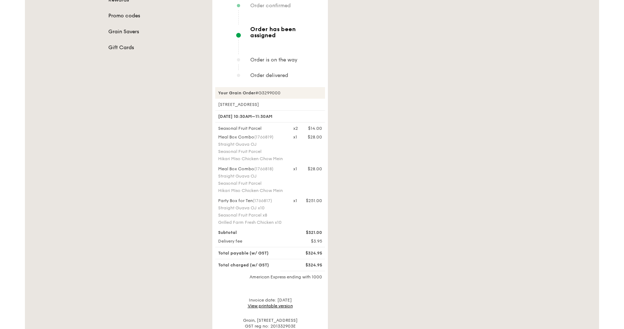
scroll to position [181, 0]
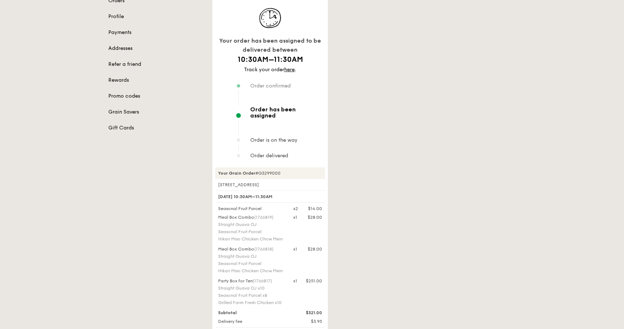
scroll to position [145, 0]
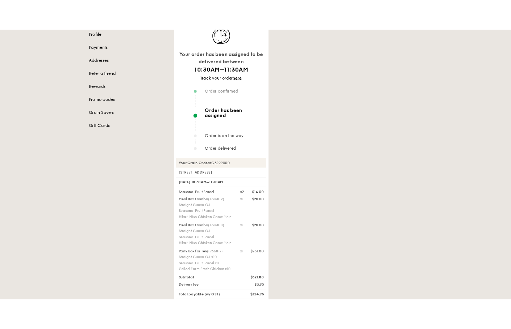
scroll to position [108, 0]
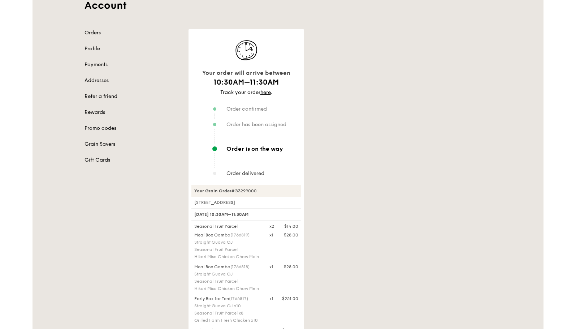
scroll to position [72, 0]
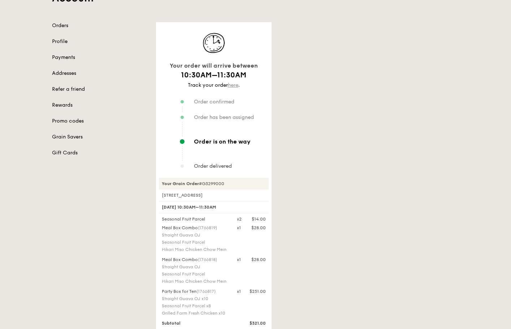
click at [232, 86] on link "here" at bounding box center [233, 85] width 10 height 6
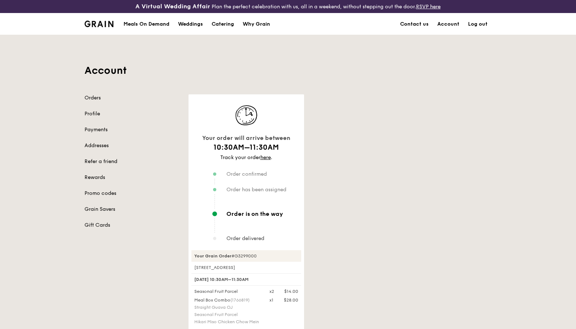
drag, startPoint x: 355, startPoint y: 246, endPoint x: 358, endPoint y: 199, distance: 47.0
click at [358, 199] on div "Your order will arrive between 10:30AM–11:30AM Track your order here . Order co…" at bounding box center [340, 297] width 312 height 406
click at [358, 206] on div "Your order will arrive between 10:30AM–11:30AM Track your order here . Order co…" at bounding box center [340, 297] width 312 height 406
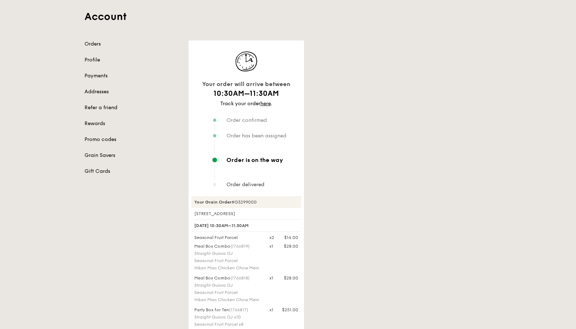
scroll to position [36, 0]
